Goal: Check status

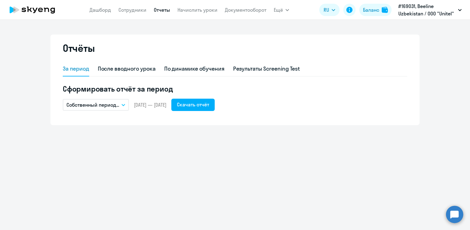
drag, startPoint x: 102, startPoint y: 12, endPoint x: 102, endPoint y: 19, distance: 7.1
click at [102, 12] on link "Дашборд" at bounding box center [101, 10] width 22 height 6
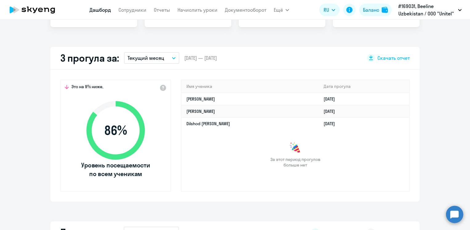
scroll to position [123, 0]
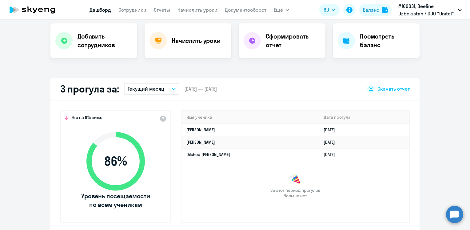
click at [166, 90] on button "Текущий месяц" at bounding box center [151, 89] width 55 height 12
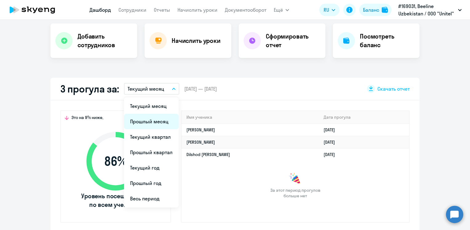
click at [144, 122] on li "Прошлый месяц" at bounding box center [151, 121] width 55 height 15
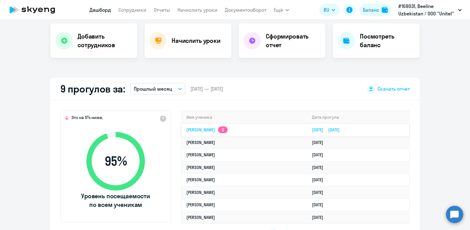
click at [217, 130] on link "[PERSON_NAME] 2" at bounding box center [207, 130] width 41 height 6
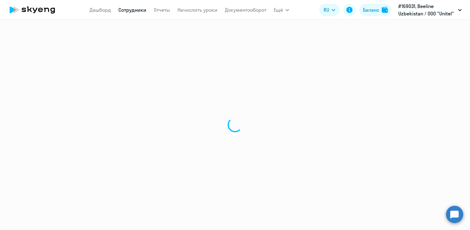
select select "english"
